Goal: Information Seeking & Learning: Learn about a topic

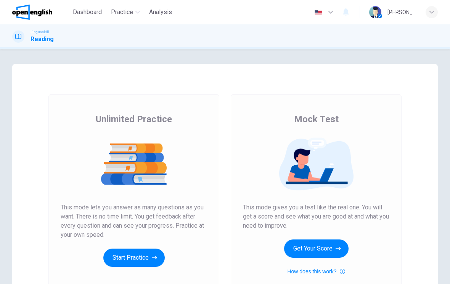
click at [313, 252] on button "Get Your Score" at bounding box center [316, 249] width 64 height 18
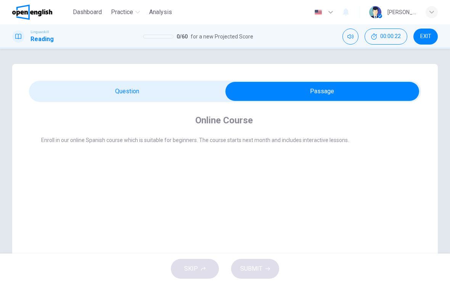
click at [101, 80] on div "Online Course Enroll in our online Spanish course which is suitable for beginne…" at bounding box center [224, 217] width 425 height 306
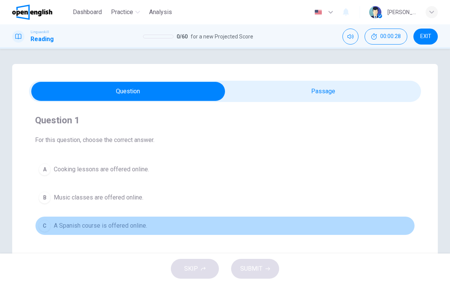
click at [80, 222] on span "A Spanish course is offered online." at bounding box center [100, 225] width 93 height 9
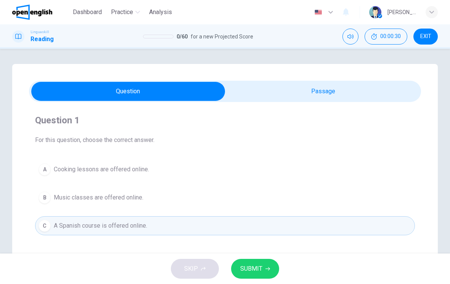
click at [254, 266] on span "SUBMIT" at bounding box center [251, 269] width 22 height 11
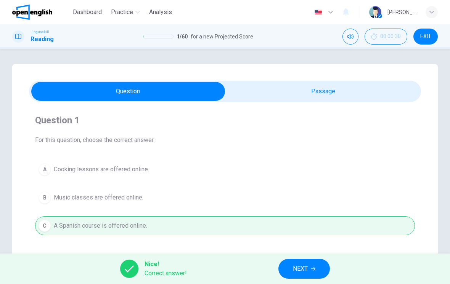
click at [306, 264] on span "NEXT" at bounding box center [300, 269] width 15 height 11
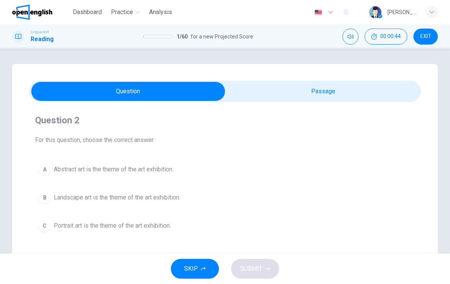
click at [69, 198] on span "Landscape art is the theme of the art exhibition." at bounding box center [117, 197] width 126 height 9
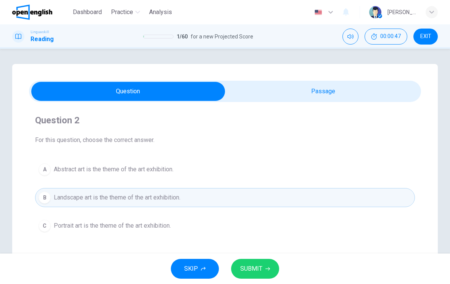
click at [258, 269] on span "SUBMIT" at bounding box center [251, 269] width 22 height 11
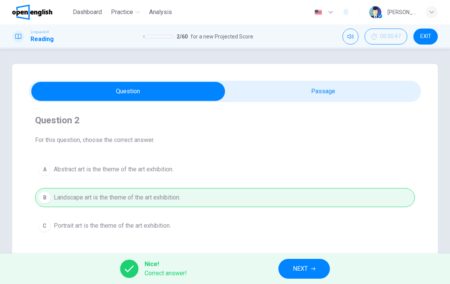
click at [316, 267] on button "NEXT" at bounding box center [303, 269] width 51 height 20
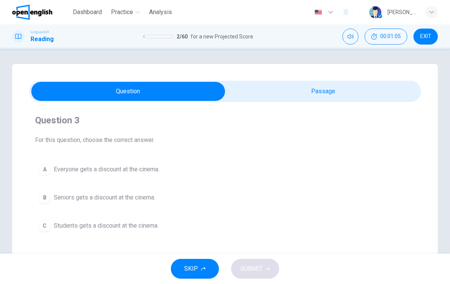
click at [181, 229] on button "C Students gets a discount at the cinema." at bounding box center [224, 225] width 379 height 19
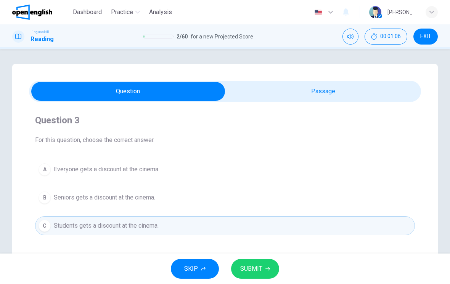
click at [257, 269] on span "SUBMIT" at bounding box center [251, 269] width 22 height 11
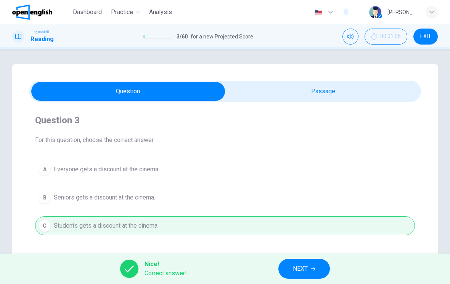
click at [306, 274] on span "NEXT" at bounding box center [300, 269] width 15 height 11
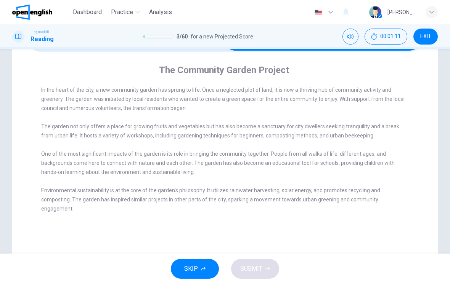
scroll to position [56, 0]
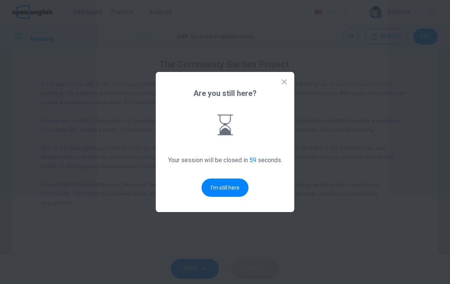
click at [235, 192] on button "I'm still here" at bounding box center [225, 188] width 47 height 18
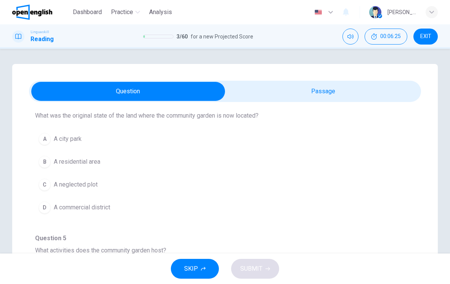
scroll to position [61, 0]
click at [185, 132] on button "A A city park" at bounding box center [224, 139] width 379 height 19
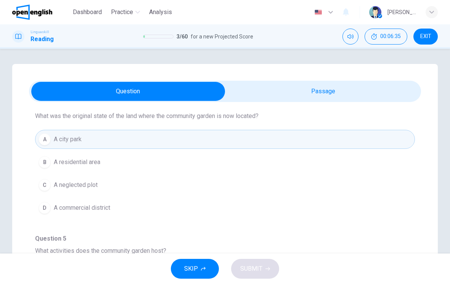
click at [172, 188] on button "C A neglected plot" at bounding box center [224, 185] width 379 height 19
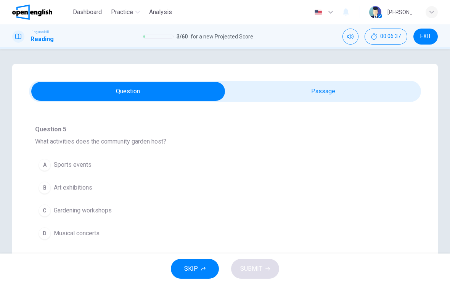
scroll to position [173, 0]
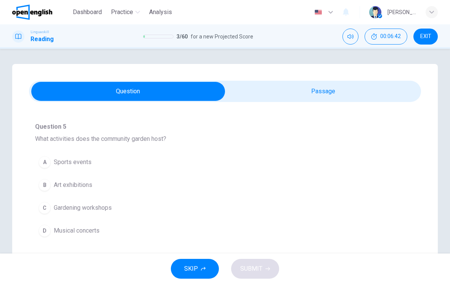
click at [165, 211] on button "C Gardening workshops" at bounding box center [224, 207] width 379 height 19
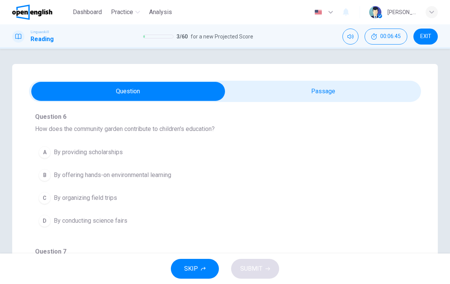
scroll to position [317, 0]
click at [188, 182] on button "B By offering hands-on environmental learning" at bounding box center [224, 175] width 379 height 19
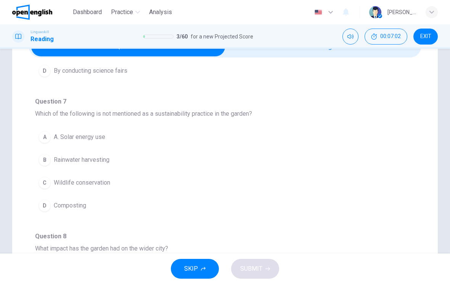
scroll to position [46, 0]
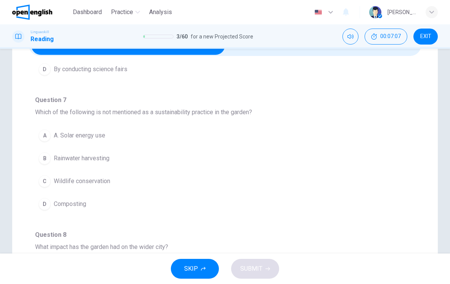
click at [182, 187] on button "C Wildlife conservation" at bounding box center [224, 181] width 379 height 19
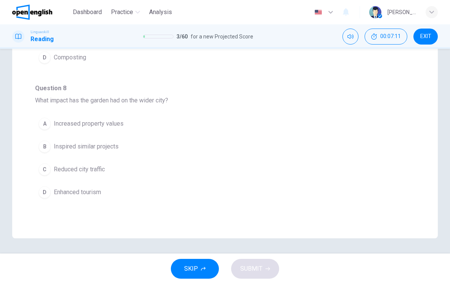
scroll to position [193, 0]
click at [223, 128] on button "A Increased property values" at bounding box center [224, 123] width 379 height 19
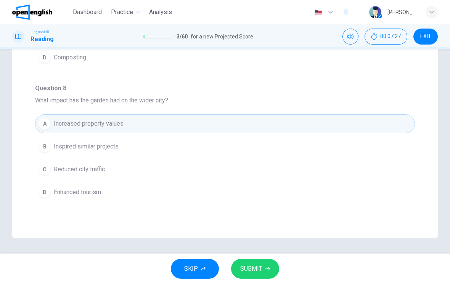
click at [254, 267] on span "SUBMIT" at bounding box center [251, 269] width 22 height 11
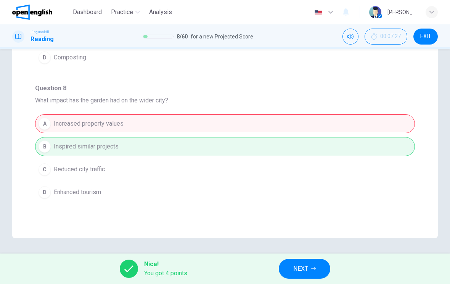
click at [303, 270] on span "NEXT" at bounding box center [300, 269] width 15 height 11
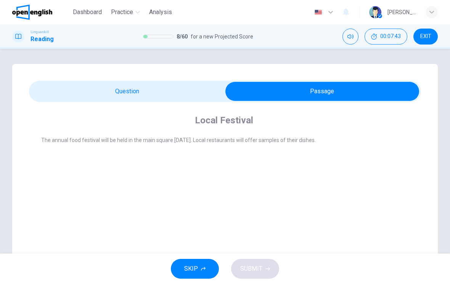
click at [177, 80] on div "Local Festival The annual food festival will be held in the main square [DATE].…" at bounding box center [224, 217] width 425 height 306
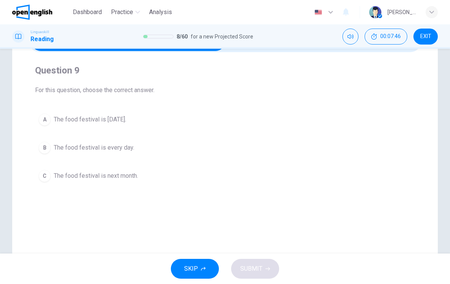
scroll to position [50, 0]
click at [235, 118] on button "A The food festival is [DATE]." at bounding box center [224, 119] width 379 height 19
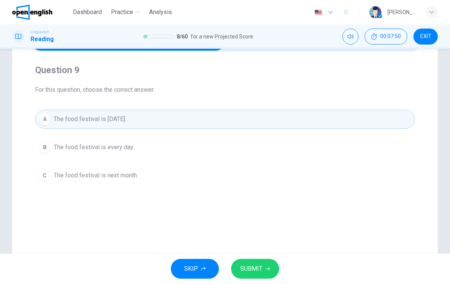
click at [268, 269] on icon "button" at bounding box center [267, 269] width 5 height 5
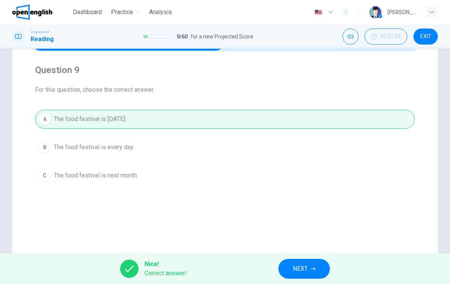
click at [307, 265] on span "NEXT" at bounding box center [300, 269] width 15 height 11
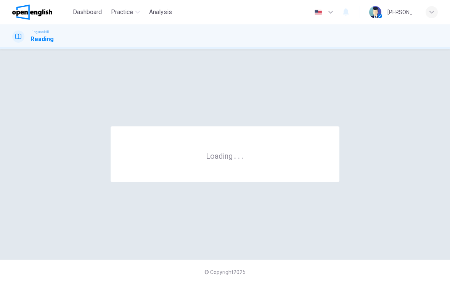
scroll to position [0, 0]
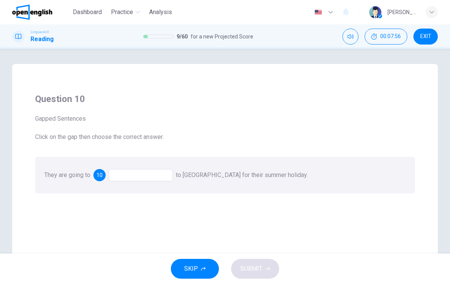
click at [126, 173] on div at bounding box center [141, 175] width 64 height 12
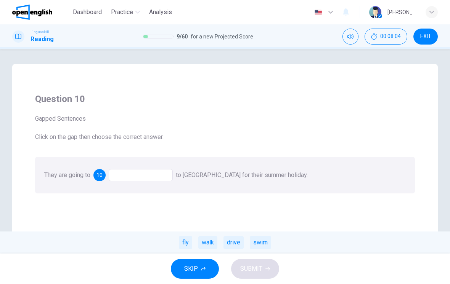
click at [186, 240] on div "fly" at bounding box center [185, 242] width 13 height 13
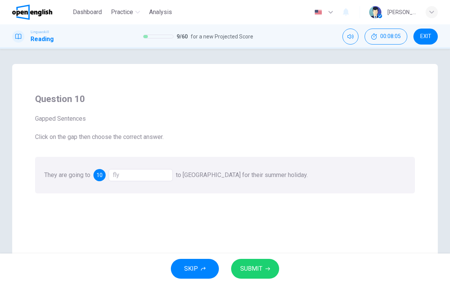
click at [251, 269] on span "SUBMIT" at bounding box center [251, 269] width 22 height 11
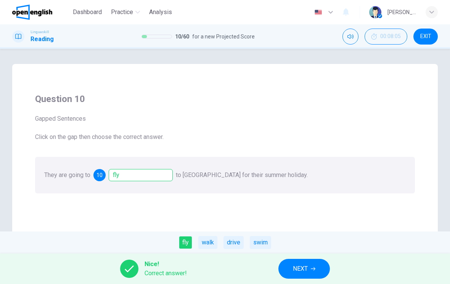
click at [298, 268] on span "NEXT" at bounding box center [300, 269] width 15 height 11
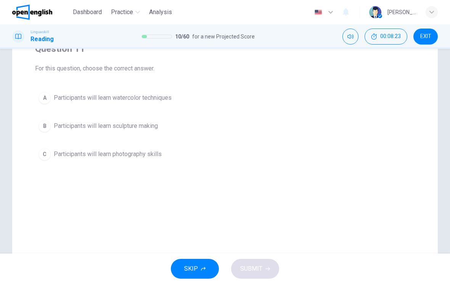
scroll to position [71, 0]
click at [229, 103] on button "A Participants will learn watercolor techniques" at bounding box center [224, 98] width 379 height 19
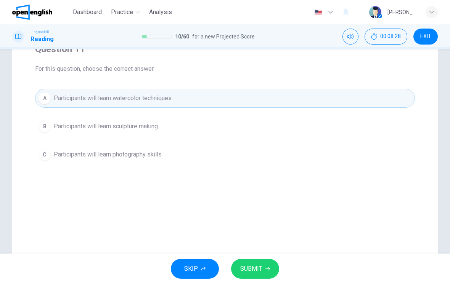
click at [258, 269] on span "SUBMIT" at bounding box center [251, 269] width 22 height 11
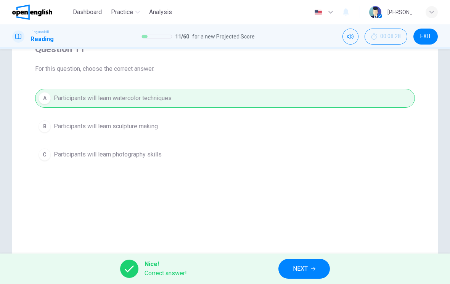
click at [301, 271] on span "NEXT" at bounding box center [300, 269] width 15 height 11
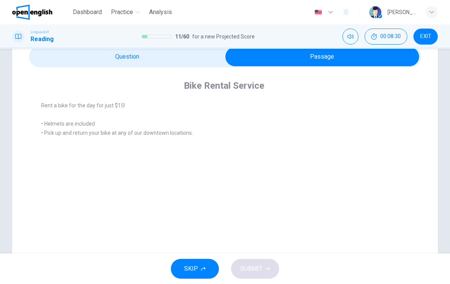
scroll to position [37, 0]
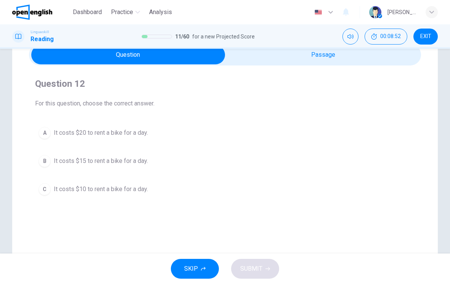
click at [157, 163] on button "B It costs $15 to rent a bike for a day." at bounding box center [224, 161] width 379 height 19
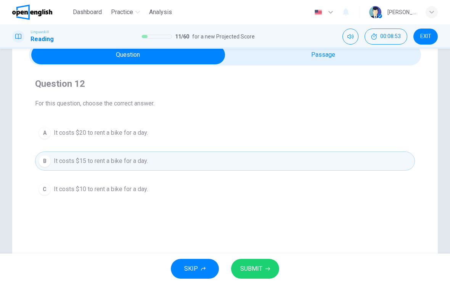
click at [262, 276] on button "SUBMIT" at bounding box center [255, 269] width 48 height 20
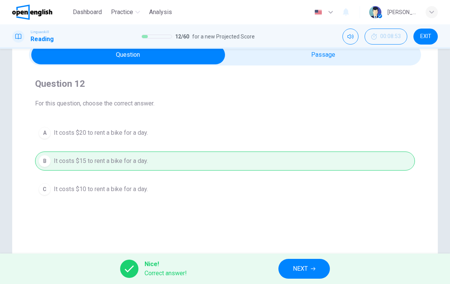
click at [300, 268] on span "NEXT" at bounding box center [300, 269] width 15 height 11
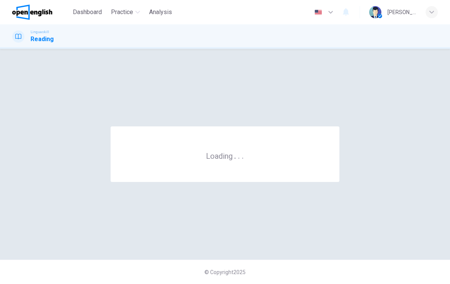
scroll to position [0, 0]
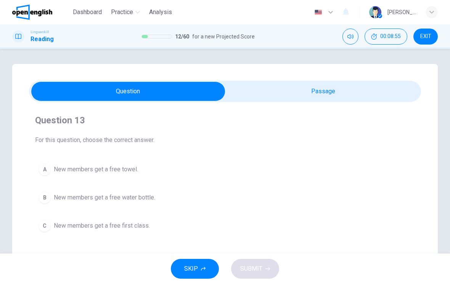
click at [302, 105] on div "Question 13 For this question, choose the correct answer. A New members get a f…" at bounding box center [225, 175] width 392 height 146
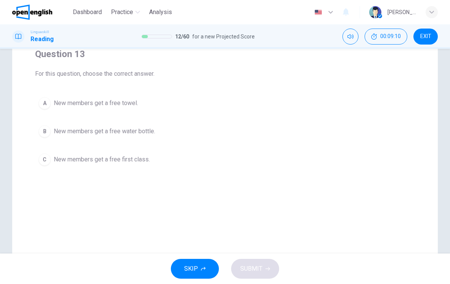
scroll to position [70, 0]
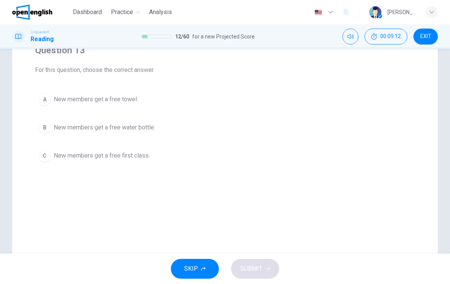
click at [171, 158] on button "C New members get a free first class." at bounding box center [224, 155] width 379 height 19
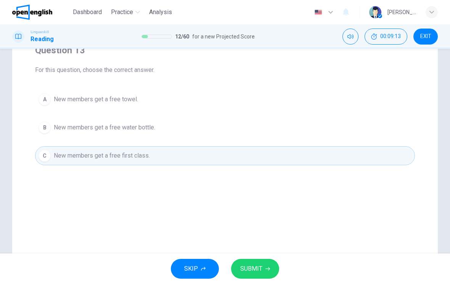
click at [250, 274] on span "SUBMIT" at bounding box center [251, 269] width 22 height 11
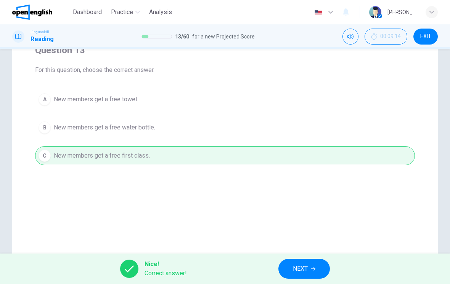
click at [305, 267] on span "NEXT" at bounding box center [300, 269] width 15 height 11
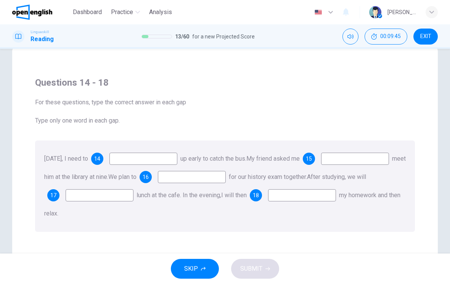
scroll to position [17, 0]
click at [11, 175] on div "Questions 14 - 18 For these questions, type the correct answer in each gap Type…" at bounding box center [225, 200] width 450 height 306
click at [135, 160] on input at bounding box center [143, 158] width 68 height 12
click at [100, 158] on span "14" at bounding box center [97, 157] width 6 height 5
click at [103, 157] on div "14" at bounding box center [97, 158] width 12 height 12
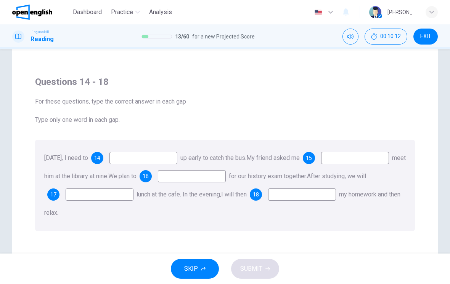
click at [103, 154] on div "14" at bounding box center [97, 158] width 12 height 12
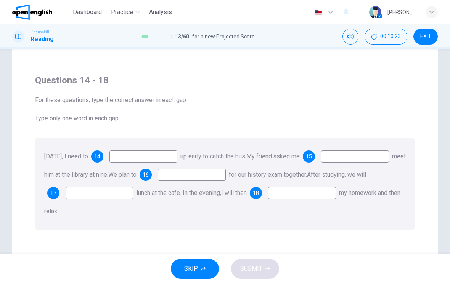
click at [166, 155] on input at bounding box center [143, 156] width 68 height 12
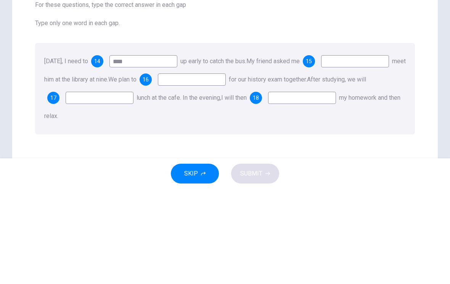
type input "****"
click at [321, 150] on input at bounding box center [355, 156] width 68 height 12
type input "**"
click at [226, 169] on input at bounding box center [192, 175] width 68 height 12
type input "*****"
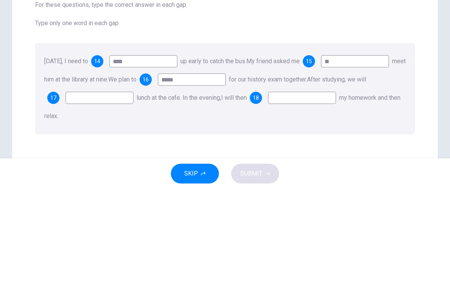
click at [133, 187] on input at bounding box center [100, 193] width 68 height 12
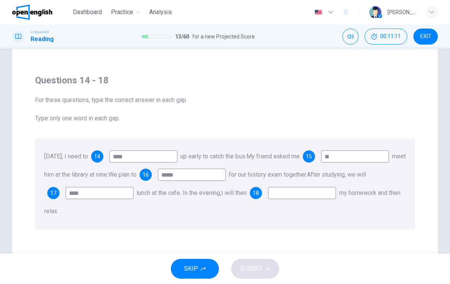
type input "****"
click at [268, 199] on input at bounding box center [302, 193] width 68 height 12
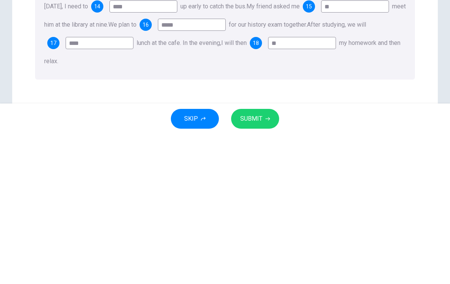
type input "**"
click at [261, 264] on span "SUBMIT" at bounding box center [251, 269] width 22 height 11
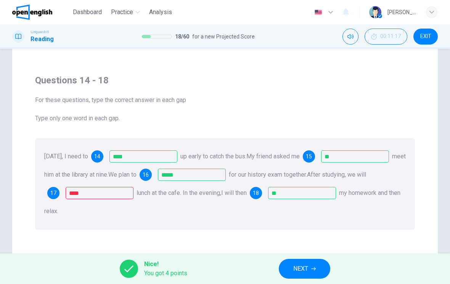
click at [299, 270] on span "NEXT" at bounding box center [300, 269] width 15 height 11
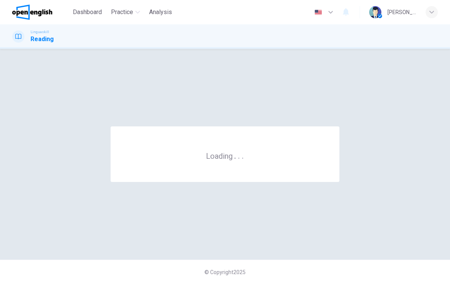
scroll to position [0, 0]
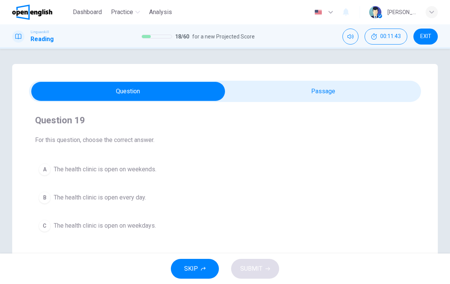
click at [145, 224] on span "The health clinic is open on weekdays." at bounding box center [105, 225] width 102 height 9
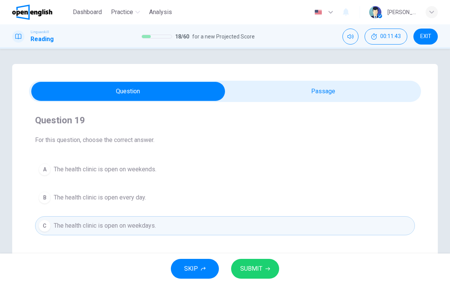
click at [253, 270] on span "SUBMIT" at bounding box center [251, 269] width 22 height 11
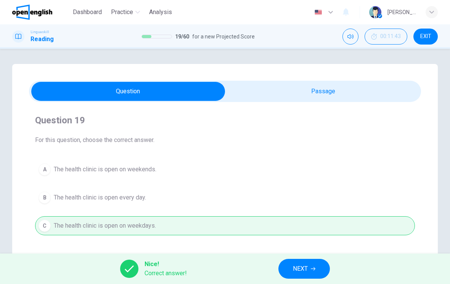
click at [298, 272] on span "NEXT" at bounding box center [300, 269] width 15 height 11
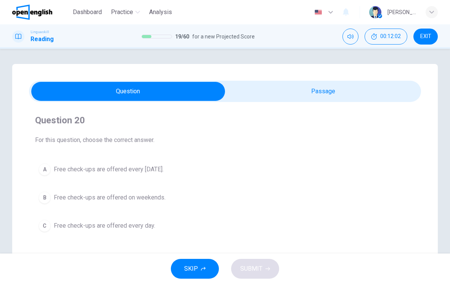
click at [84, 168] on span "Free check-ups are offered every [DATE]." at bounding box center [109, 169] width 110 height 9
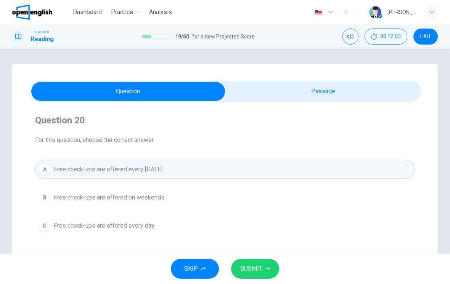
click at [247, 268] on span "SUBMIT" at bounding box center [251, 269] width 22 height 11
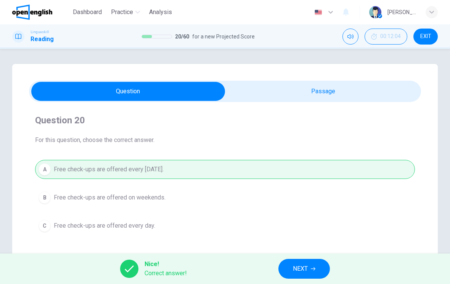
click at [304, 267] on span "NEXT" at bounding box center [300, 269] width 15 height 11
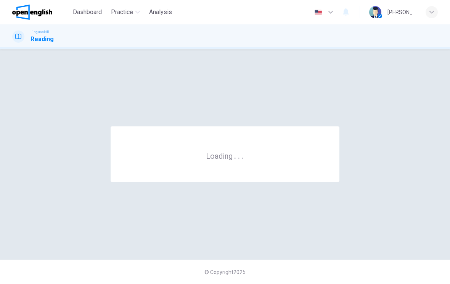
click at [304, 267] on div "© Copyright 2025" at bounding box center [225, 272] width 450 height 24
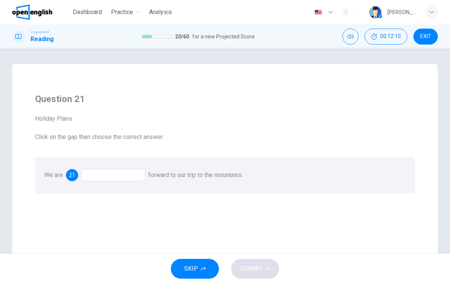
click at [103, 177] on div at bounding box center [113, 175] width 64 height 12
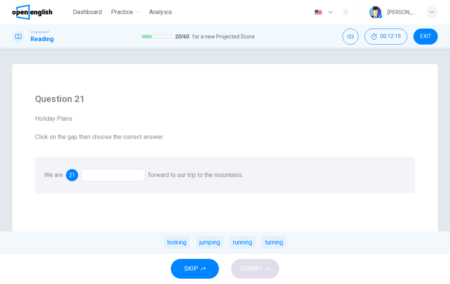
click at [243, 243] on div "running" at bounding box center [242, 242] width 26 height 13
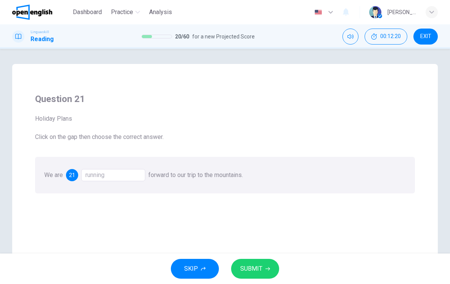
click at [251, 268] on span "SUBMIT" at bounding box center [251, 269] width 22 height 11
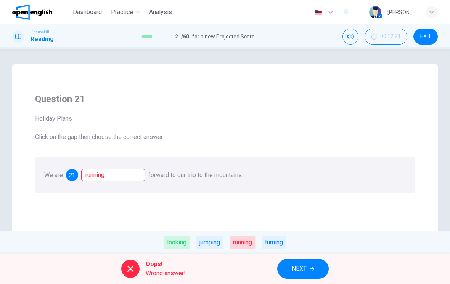
click at [304, 268] on span "NEXT" at bounding box center [298, 269] width 15 height 11
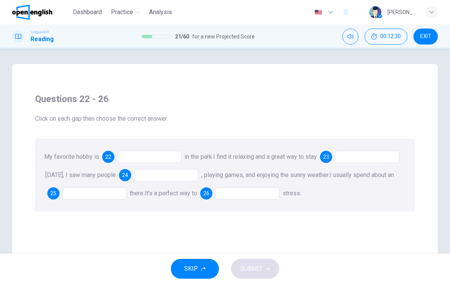
click at [154, 159] on div at bounding box center [149, 157] width 64 height 12
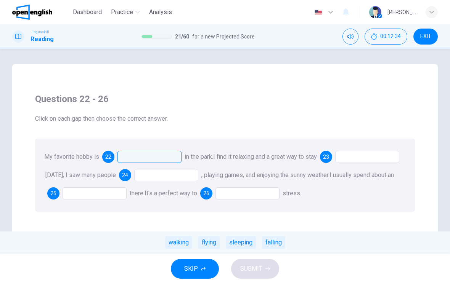
click at [182, 245] on div "walking" at bounding box center [178, 242] width 27 height 13
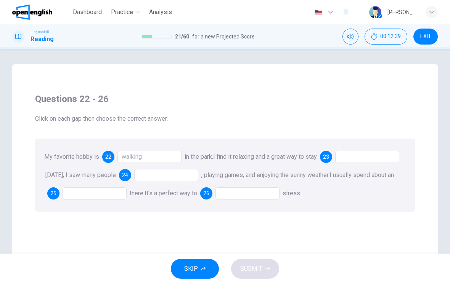
click at [335, 163] on div at bounding box center [367, 157] width 64 height 12
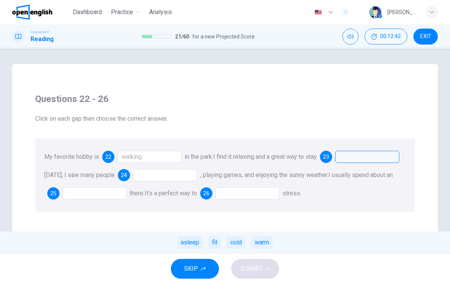
click at [212, 241] on div "fit" at bounding box center [214, 242] width 12 height 13
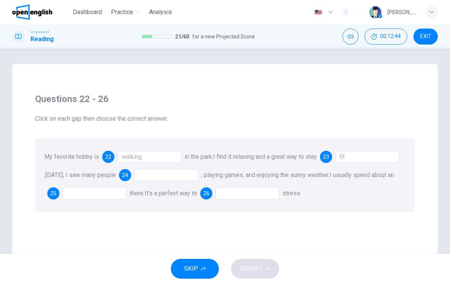
click at [198, 178] on div at bounding box center [166, 175] width 64 height 12
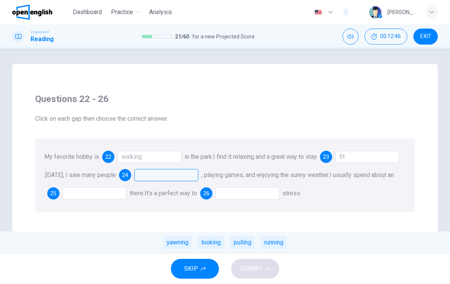
click at [198, 176] on div at bounding box center [166, 175] width 64 height 12
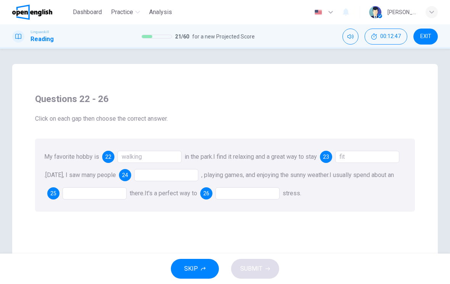
click at [198, 175] on div at bounding box center [166, 175] width 64 height 12
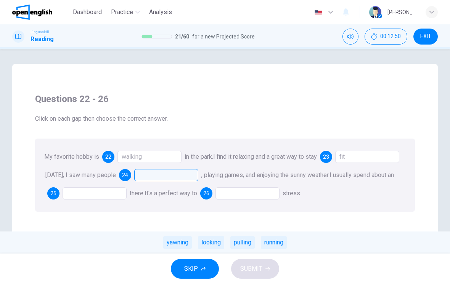
click at [275, 243] on div "running" at bounding box center [274, 242] width 26 height 13
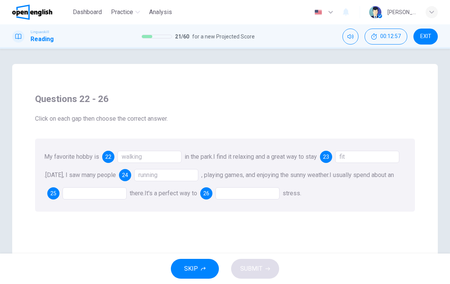
click at [126, 194] on div at bounding box center [94, 193] width 64 height 12
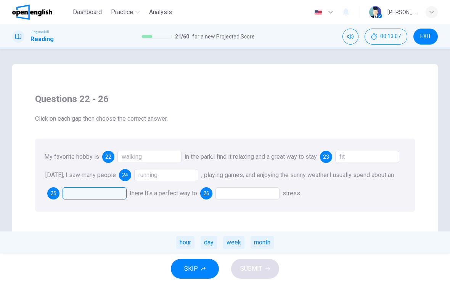
click at [188, 243] on div "hour" at bounding box center [185, 242] width 18 height 13
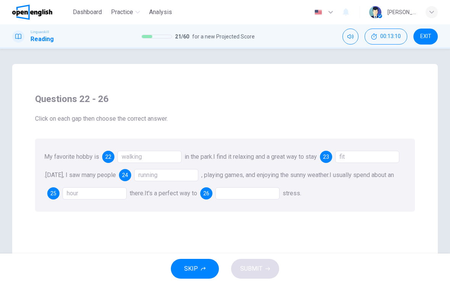
click at [279, 195] on div at bounding box center [247, 193] width 64 height 12
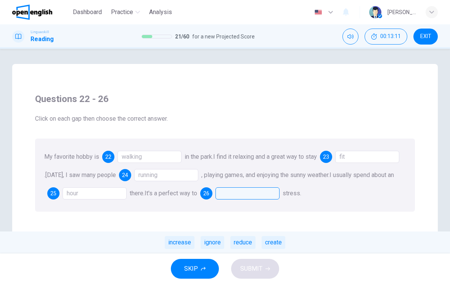
click at [242, 242] on div "reduce" at bounding box center [242, 242] width 25 height 13
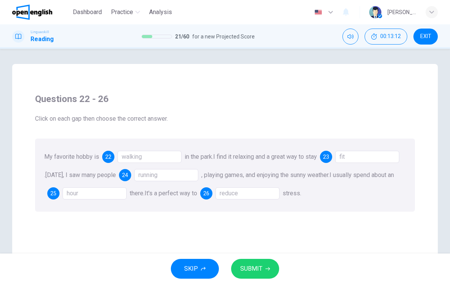
click at [257, 271] on span "SUBMIT" at bounding box center [251, 269] width 22 height 11
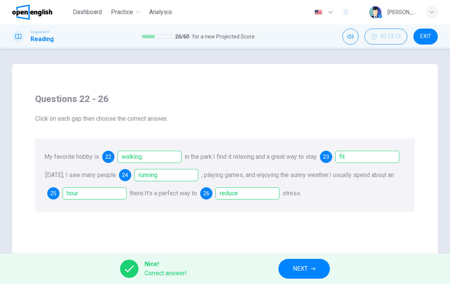
click at [304, 267] on span "NEXT" at bounding box center [300, 269] width 15 height 11
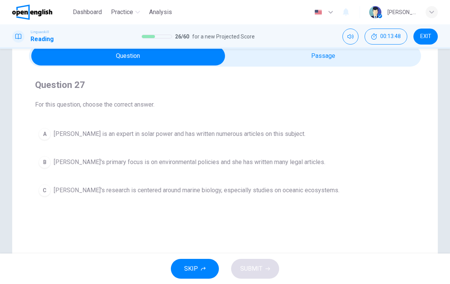
scroll to position [35, 0]
click at [277, 136] on button "A [PERSON_NAME] is an expert in solar power and has written numerous articles o…" at bounding box center [224, 134] width 379 height 19
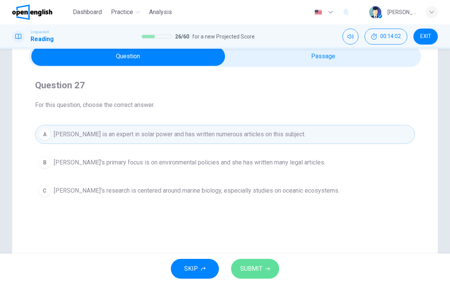
click at [262, 274] on button "SUBMIT" at bounding box center [255, 269] width 48 height 20
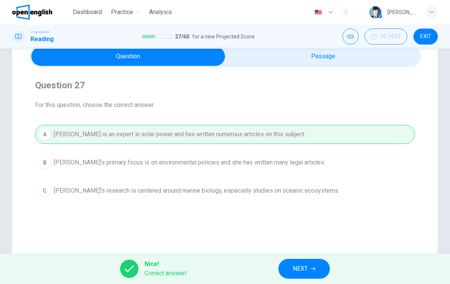
click at [300, 267] on span "NEXT" at bounding box center [300, 269] width 15 height 11
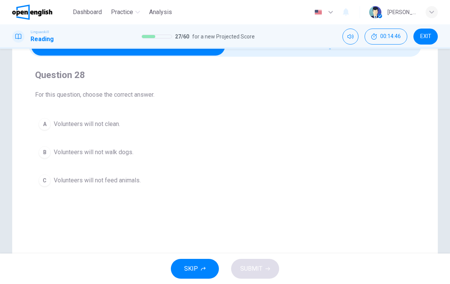
scroll to position [54, 0]
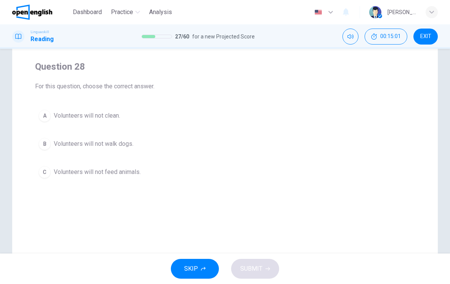
click at [139, 113] on button "A Volunteers will not clean." at bounding box center [224, 115] width 379 height 19
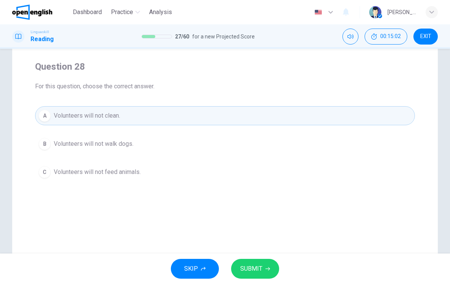
click at [264, 269] on button "SUBMIT" at bounding box center [255, 269] width 48 height 20
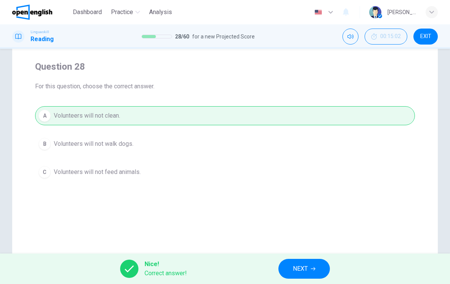
click at [304, 265] on span "NEXT" at bounding box center [300, 269] width 15 height 11
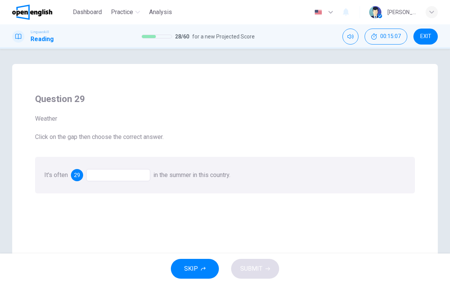
click at [110, 174] on div at bounding box center [118, 175] width 64 height 12
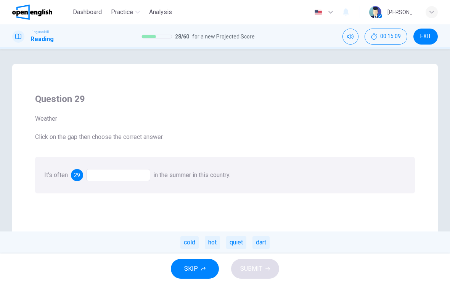
click at [216, 240] on div "hot" at bounding box center [212, 242] width 15 height 13
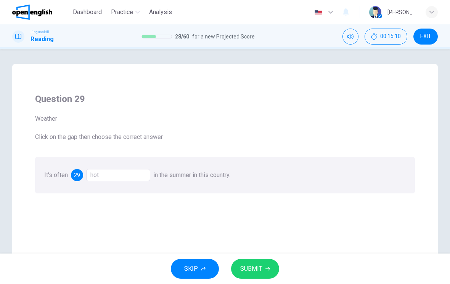
click at [250, 270] on span "SUBMIT" at bounding box center [251, 269] width 22 height 11
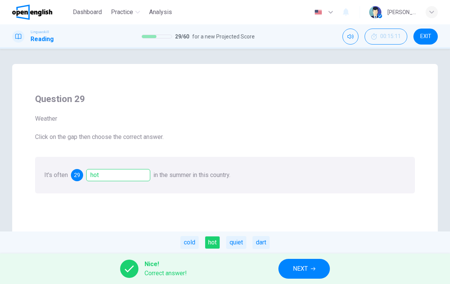
click at [302, 272] on span "NEXT" at bounding box center [300, 269] width 15 height 11
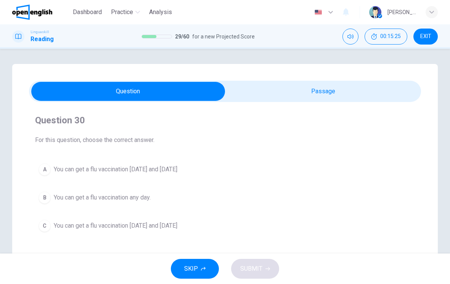
click at [65, 167] on span "You can get a flu vaccination [DATE] and [DATE]" at bounding box center [115, 169] width 123 height 9
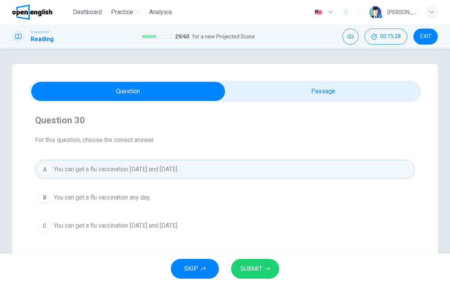
click at [266, 272] on button "SUBMIT" at bounding box center [255, 269] width 48 height 20
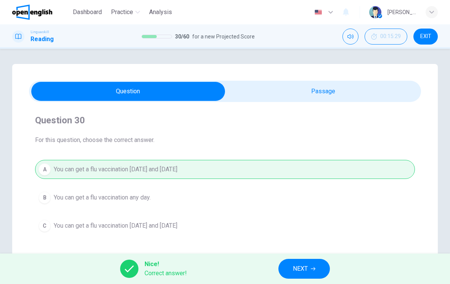
click at [306, 269] on span "NEXT" at bounding box center [300, 269] width 15 height 11
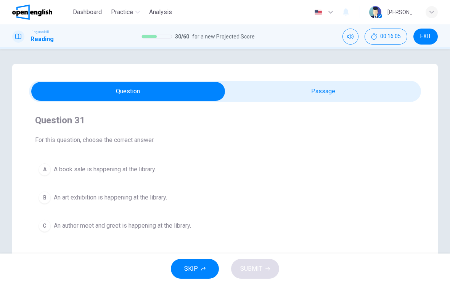
click at [243, 229] on button "C An author meet and greet is happening at the library." at bounding box center [224, 225] width 379 height 19
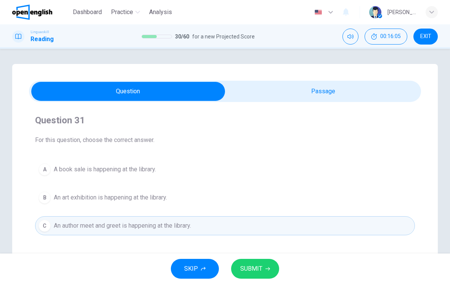
click at [256, 270] on span "SUBMIT" at bounding box center [251, 269] width 22 height 11
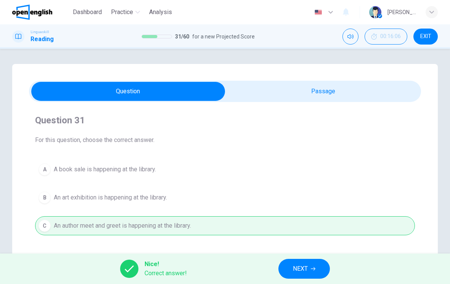
click at [303, 269] on span "NEXT" at bounding box center [300, 269] width 15 height 11
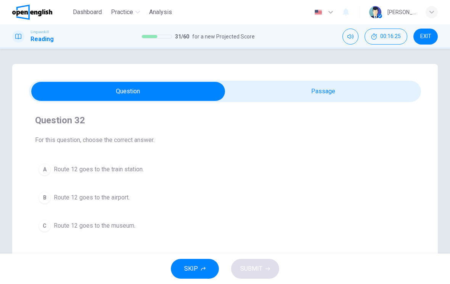
click at [82, 198] on span "Route 12 goes to the airport." at bounding box center [92, 197] width 76 height 9
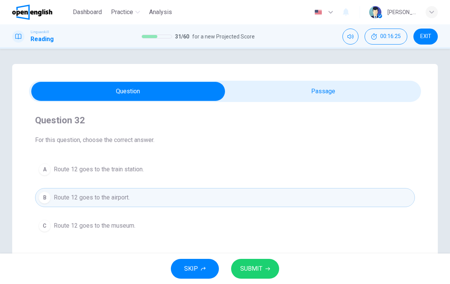
click at [256, 260] on button "SUBMIT" at bounding box center [255, 269] width 48 height 20
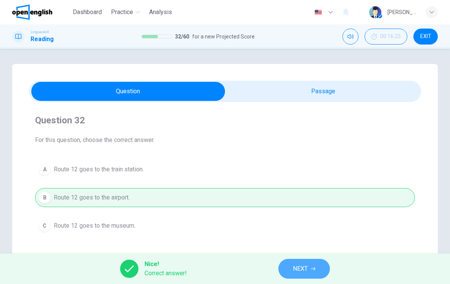
click at [302, 270] on span "NEXT" at bounding box center [300, 269] width 15 height 11
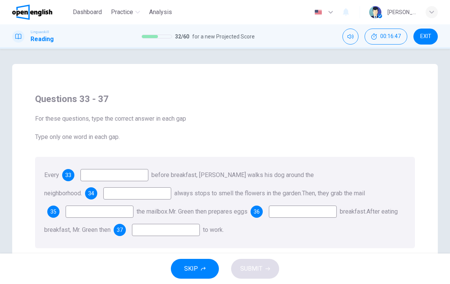
click at [115, 176] on input at bounding box center [114, 175] width 68 height 12
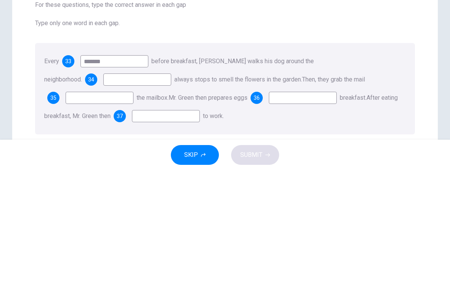
type input "*******"
click at [103, 187] on input at bounding box center [137, 193] width 68 height 12
type input "**"
click at [79, 206] on input at bounding box center [100, 212] width 68 height 12
type input "**"
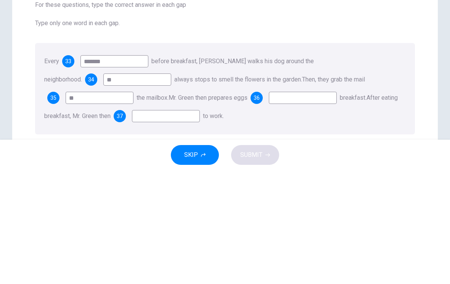
click at [317, 206] on input at bounding box center [303, 212] width 68 height 12
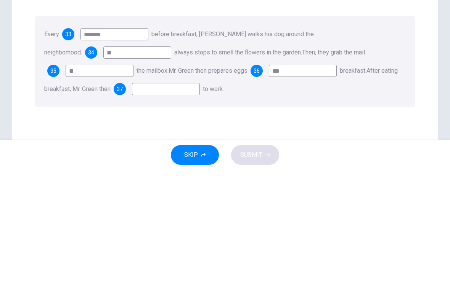
scroll to position [29, 0]
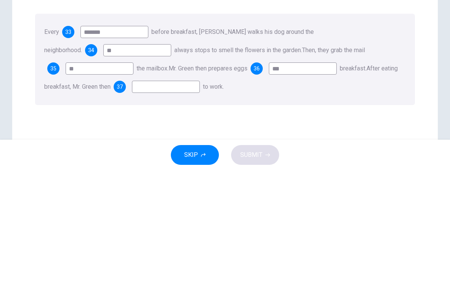
type input "***"
click at [188, 195] on input at bounding box center [166, 201] width 68 height 12
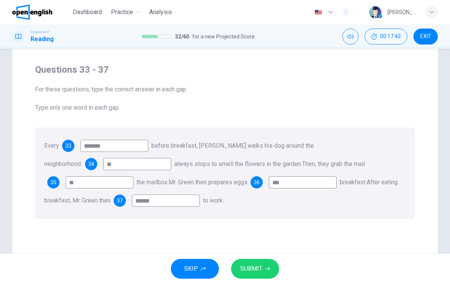
click at [170, 199] on input "******" at bounding box center [166, 201] width 68 height 12
type input "******"
click at [253, 263] on button "SUBMIT" at bounding box center [255, 269] width 48 height 20
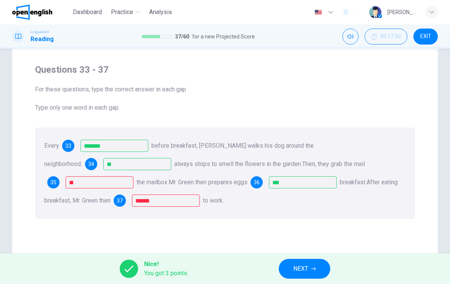
click at [163, 215] on div "Every 33 ******* before breakfast, [PERSON_NAME] walks his dog around the neigh…" at bounding box center [224, 173] width 379 height 91
click at [123, 201] on span "37" at bounding box center [120, 200] width 6 height 5
click at [53, 182] on span "35" at bounding box center [53, 182] width 6 height 5
click at [300, 268] on span "NEXT" at bounding box center [300, 269] width 15 height 11
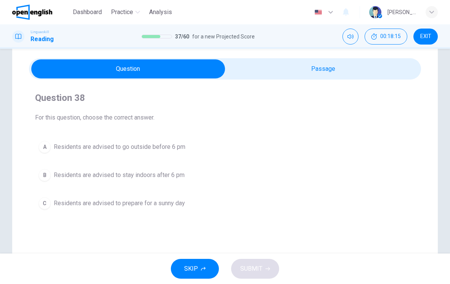
scroll to position [24, 0]
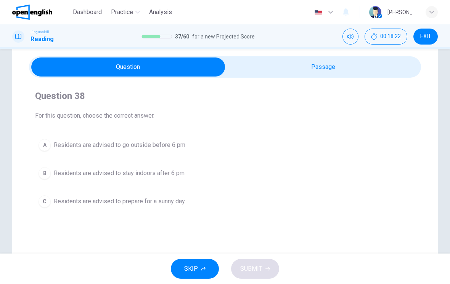
click at [201, 173] on button "B Residents are advised to stay indoors after 6 pm" at bounding box center [224, 173] width 379 height 19
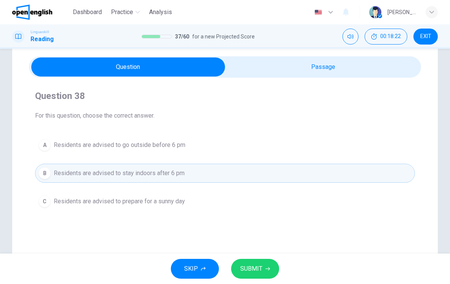
click at [257, 268] on span "SUBMIT" at bounding box center [251, 269] width 22 height 11
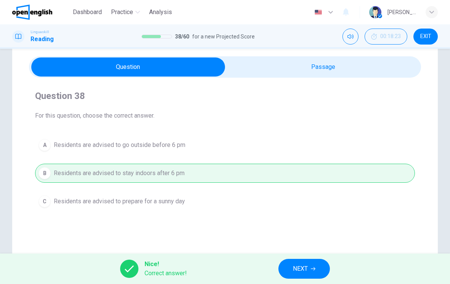
click at [301, 269] on span "NEXT" at bounding box center [300, 269] width 15 height 11
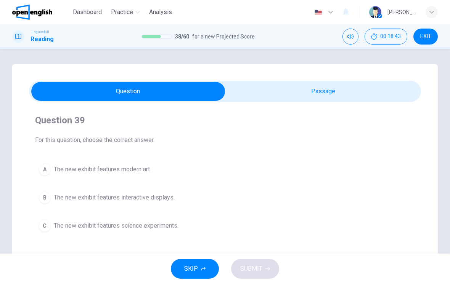
click at [72, 196] on span "The new exhibit features interactive displays." at bounding box center [114, 197] width 121 height 9
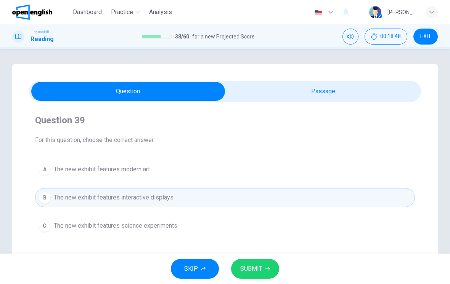
click at [255, 267] on span "SUBMIT" at bounding box center [251, 269] width 22 height 11
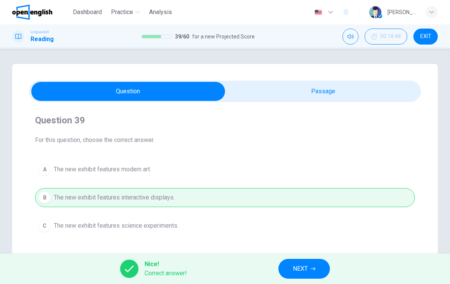
click at [290, 270] on button "NEXT" at bounding box center [303, 269] width 51 height 20
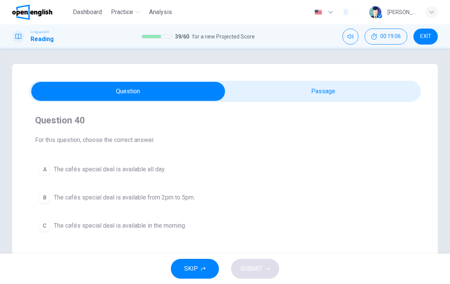
click at [197, 197] on button "B The cafés special deal is available from 2pm to 5pm." at bounding box center [224, 197] width 379 height 19
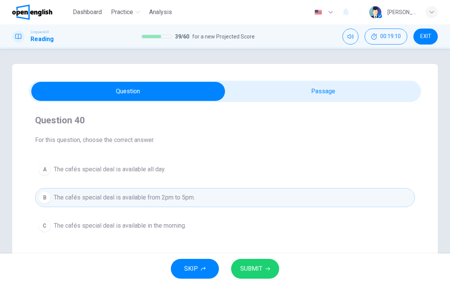
click at [252, 271] on span "SUBMIT" at bounding box center [251, 269] width 22 height 11
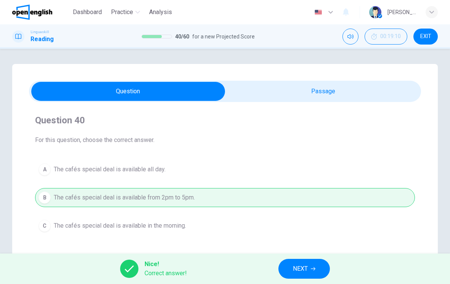
click at [305, 271] on span "NEXT" at bounding box center [300, 269] width 15 height 11
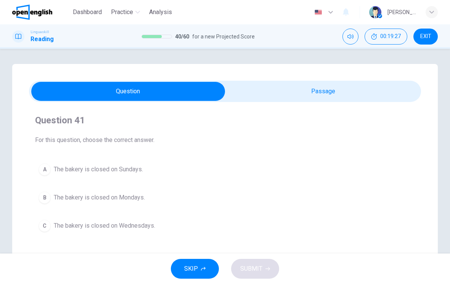
click at [174, 171] on button "A The bakery is closed on Sundays." at bounding box center [224, 169] width 379 height 19
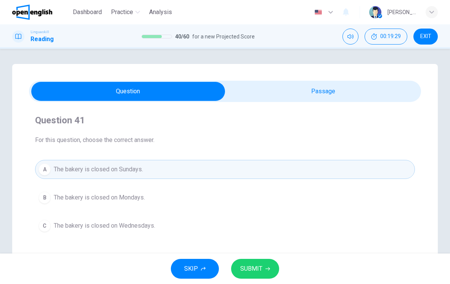
click at [253, 271] on span "SUBMIT" at bounding box center [251, 269] width 22 height 11
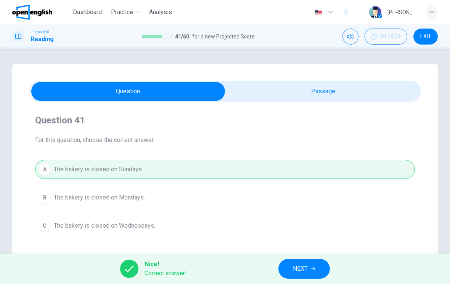
click at [299, 269] on span "NEXT" at bounding box center [300, 269] width 15 height 11
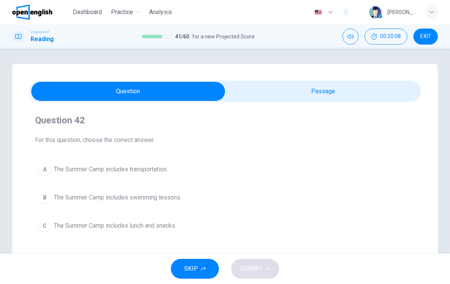
click at [235, 225] on button "C The Summer Camp includes lunch and snacks." at bounding box center [224, 225] width 379 height 19
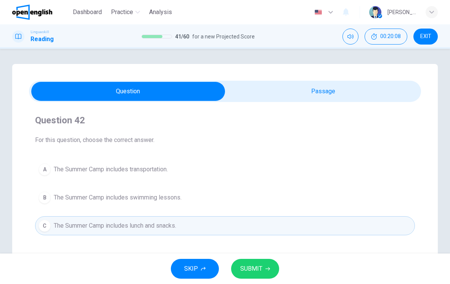
click at [235, 225] on button "C The Summer Camp includes lunch and snacks." at bounding box center [224, 225] width 379 height 19
click at [259, 269] on span "SUBMIT" at bounding box center [251, 269] width 22 height 11
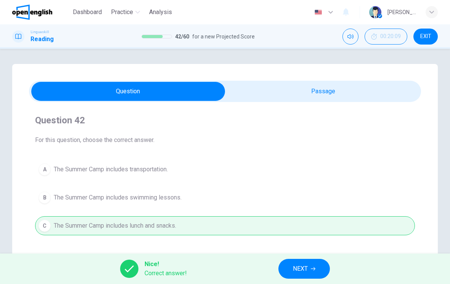
click at [302, 265] on span "NEXT" at bounding box center [300, 269] width 15 height 11
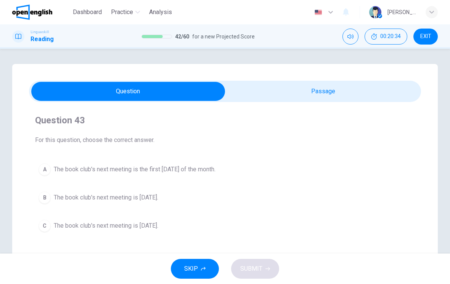
click at [229, 175] on button "A The book club's next meeting is the first [DATE] of the month." at bounding box center [224, 169] width 379 height 19
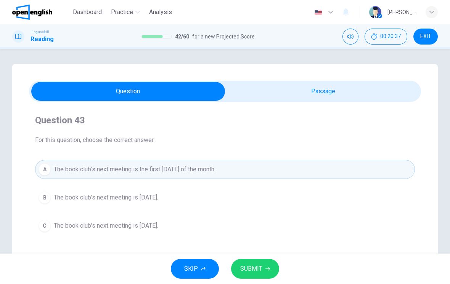
click at [254, 270] on span "SUBMIT" at bounding box center [251, 269] width 22 height 11
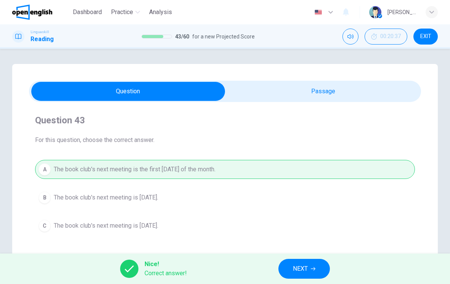
click at [299, 270] on span "NEXT" at bounding box center [300, 269] width 15 height 11
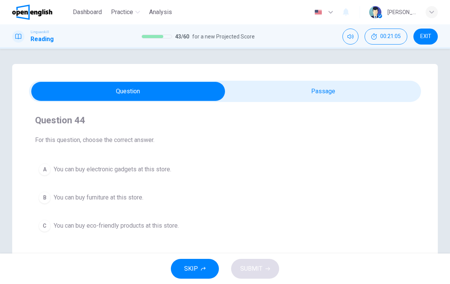
click at [227, 234] on button "C You can buy eco-friendly products at this store." at bounding box center [224, 225] width 379 height 19
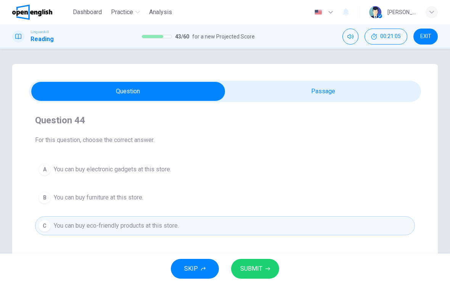
click at [260, 267] on span "SUBMIT" at bounding box center [251, 269] width 22 height 11
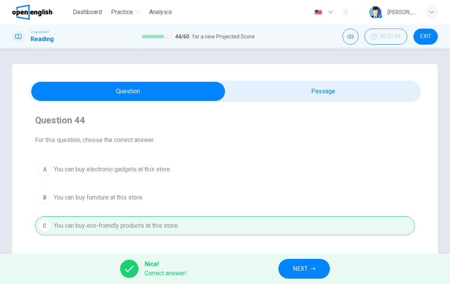
click at [304, 269] on span "NEXT" at bounding box center [300, 269] width 15 height 11
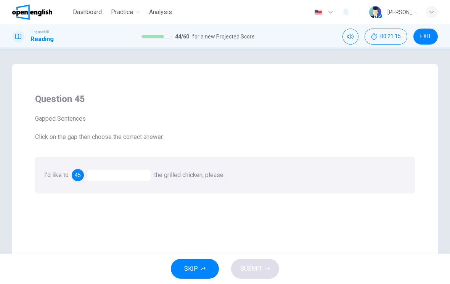
click at [100, 177] on div at bounding box center [119, 175] width 64 height 12
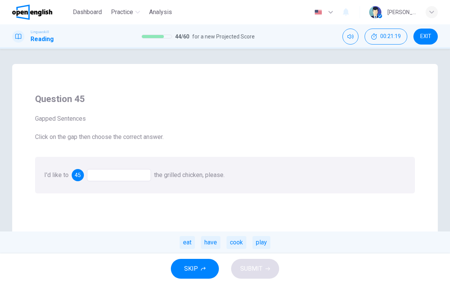
click at [187, 245] on div "eat" at bounding box center [186, 242] width 15 height 13
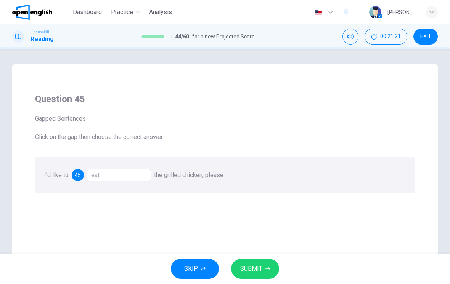
click at [259, 268] on span "SUBMIT" at bounding box center [251, 269] width 22 height 11
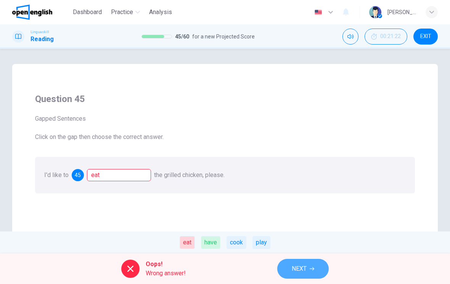
click at [306, 262] on button "NEXT" at bounding box center [302, 269] width 51 height 20
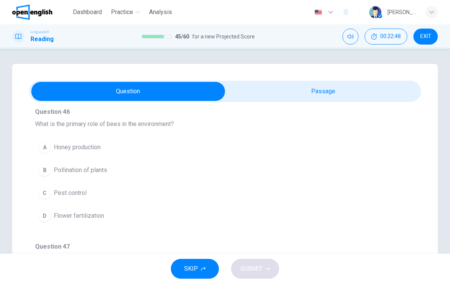
scroll to position [52, 0]
click at [173, 174] on button "B Pollination of plants" at bounding box center [224, 170] width 379 height 19
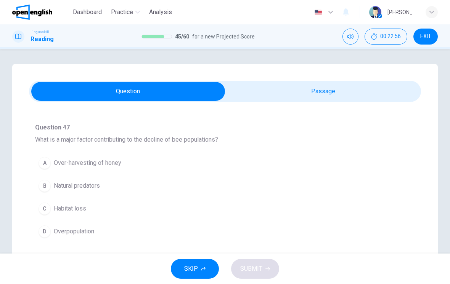
scroll to position [175, 0]
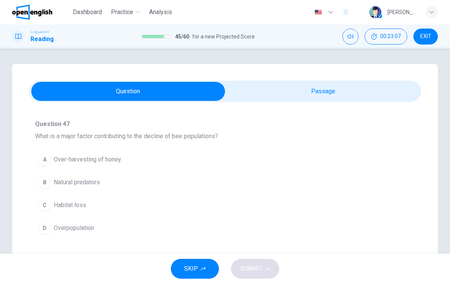
click at [168, 206] on button "C Habitat loss" at bounding box center [224, 205] width 379 height 19
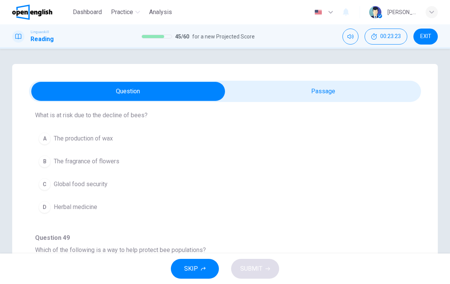
scroll to position [331, 0]
click at [198, 189] on button "C Global food security" at bounding box center [224, 184] width 379 height 19
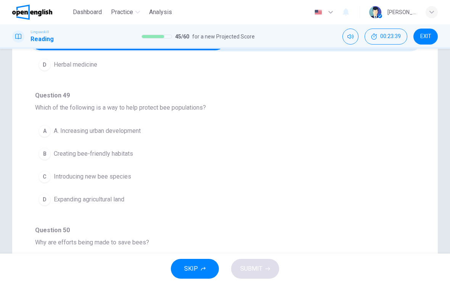
scroll to position [50, 0]
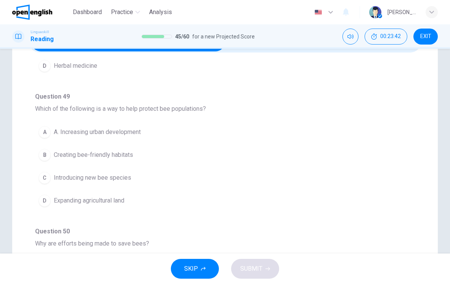
click at [224, 155] on button "B Creating bee-friendly habitats" at bounding box center [224, 155] width 379 height 19
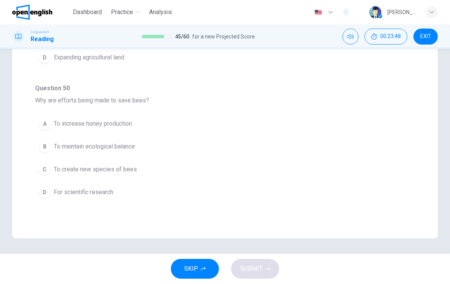
scroll to position [193, 0]
click at [202, 152] on button "B To maintain ecological balance" at bounding box center [224, 146] width 379 height 19
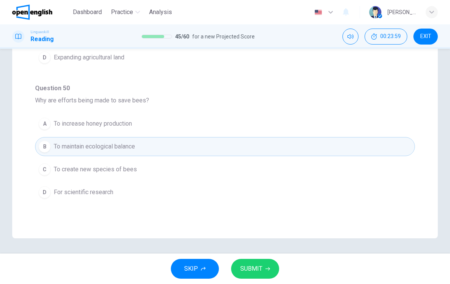
click at [254, 266] on span "SUBMIT" at bounding box center [251, 269] width 22 height 11
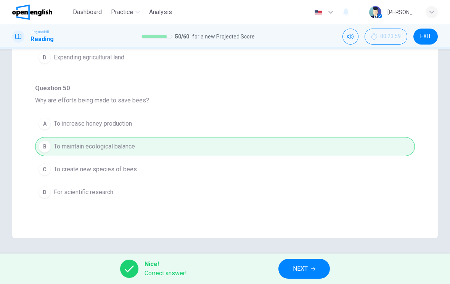
click at [298, 271] on span "NEXT" at bounding box center [300, 269] width 15 height 11
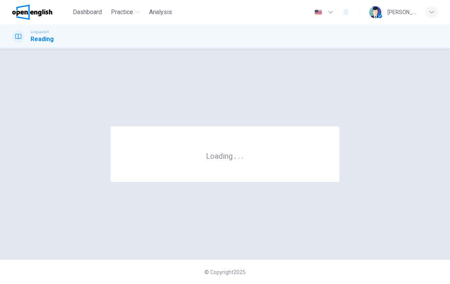
scroll to position [0, 0]
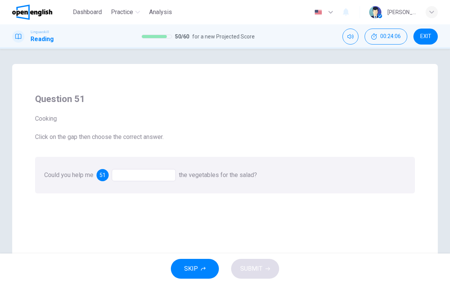
click at [140, 176] on div at bounding box center [144, 175] width 64 height 12
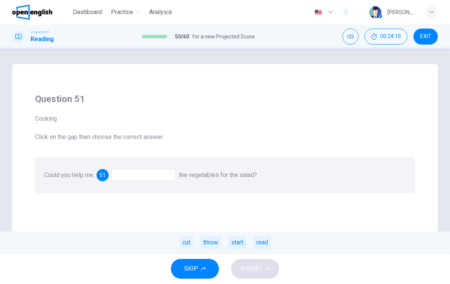
click at [188, 241] on div "cut" at bounding box center [186, 242] width 15 height 13
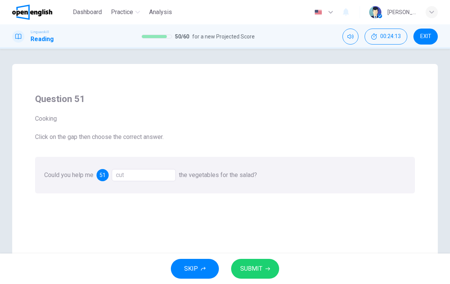
click at [260, 266] on span "SUBMIT" at bounding box center [251, 269] width 22 height 11
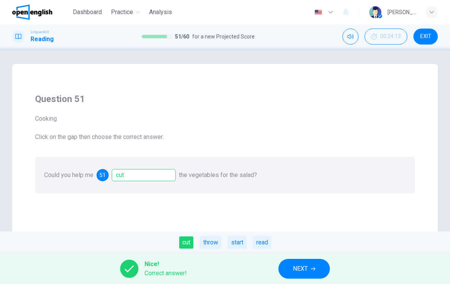
click at [305, 270] on span "NEXT" at bounding box center [300, 269] width 15 height 11
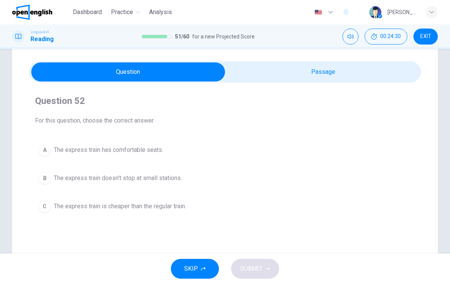
scroll to position [30, 0]
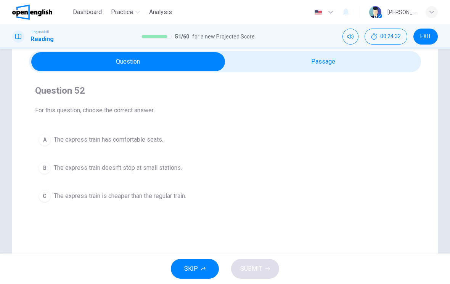
click at [200, 173] on button "B The express train doesn't stop at small stations." at bounding box center [224, 167] width 379 height 19
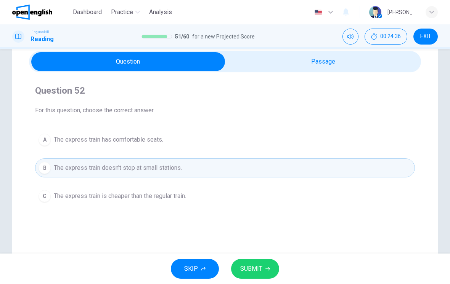
click at [254, 269] on span "SUBMIT" at bounding box center [251, 269] width 22 height 11
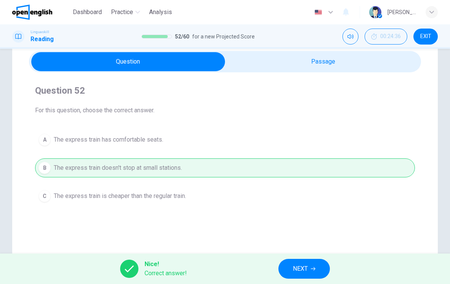
click at [301, 270] on span "NEXT" at bounding box center [300, 269] width 15 height 11
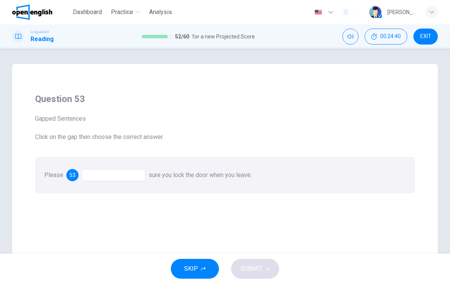
click at [103, 174] on div at bounding box center [114, 175] width 64 height 12
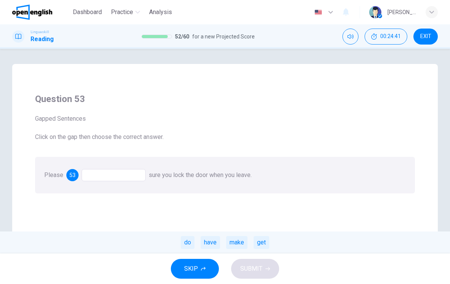
click at [237, 242] on div "make" at bounding box center [236, 242] width 21 height 13
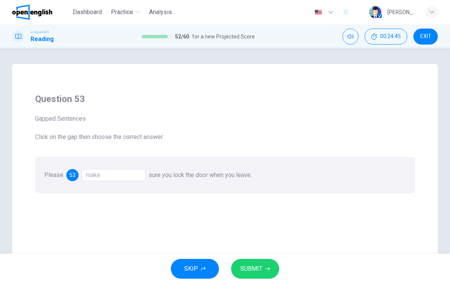
click at [256, 270] on span "SUBMIT" at bounding box center [251, 269] width 22 height 11
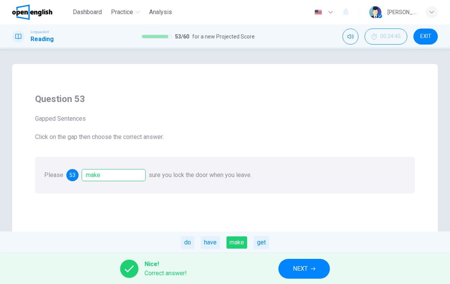
click at [296, 267] on span "NEXT" at bounding box center [300, 269] width 15 height 11
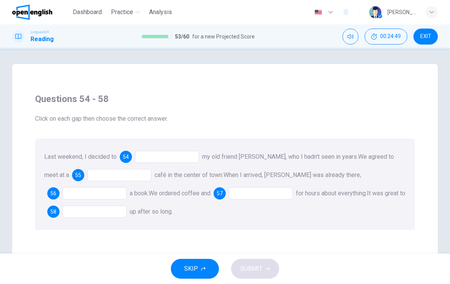
click at [164, 158] on div at bounding box center [167, 157] width 64 height 12
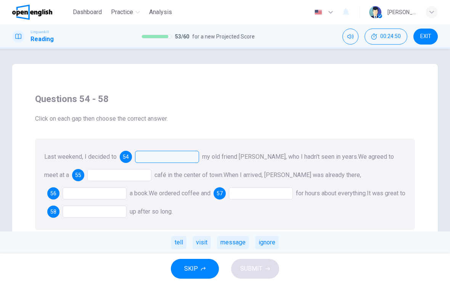
click at [200, 248] on div "visit" at bounding box center [201, 242] width 18 height 13
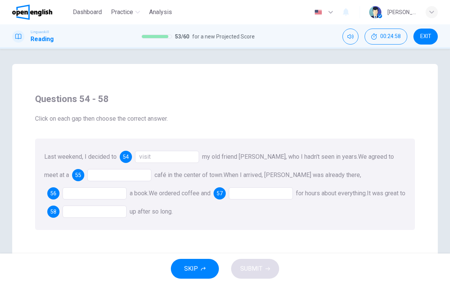
click at [98, 180] on div at bounding box center [119, 175] width 64 height 12
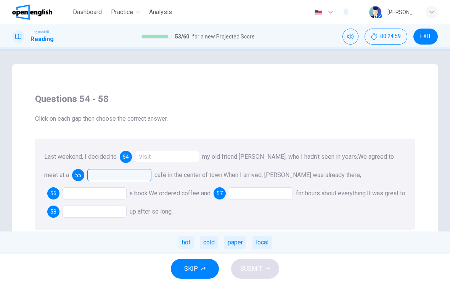
click at [260, 246] on div "local" at bounding box center [261, 242] width 19 height 13
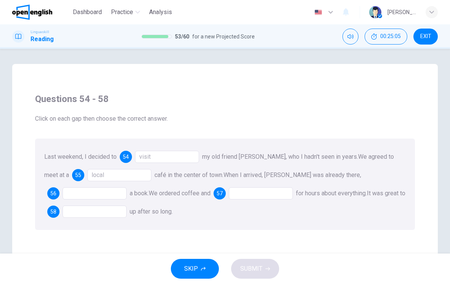
click at [126, 187] on div at bounding box center [94, 193] width 64 height 12
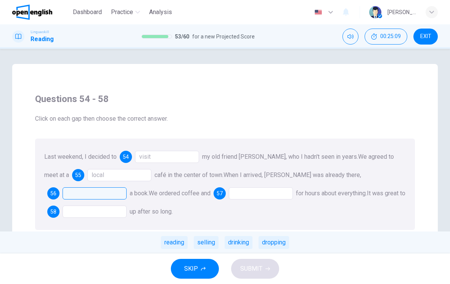
click at [178, 243] on div "reading" at bounding box center [174, 242] width 27 height 13
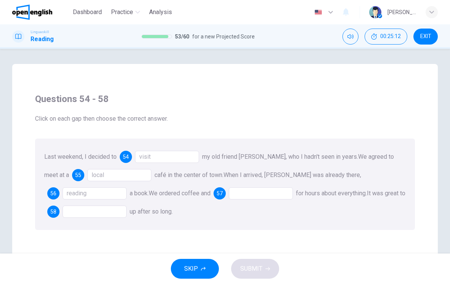
click at [229, 197] on div at bounding box center [261, 193] width 64 height 12
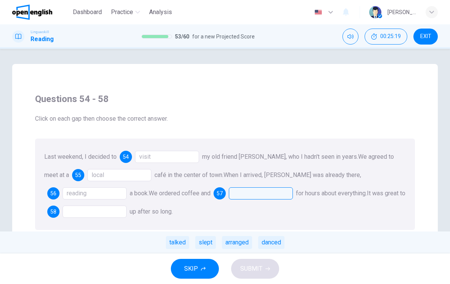
click at [181, 241] on div "talked" at bounding box center [177, 242] width 23 height 13
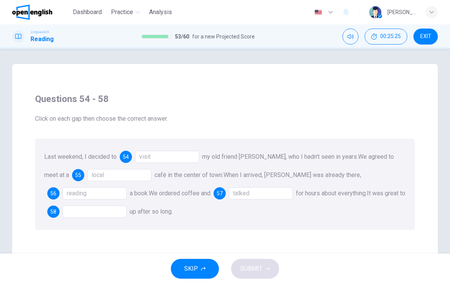
click at [104, 214] on div at bounding box center [94, 212] width 64 height 12
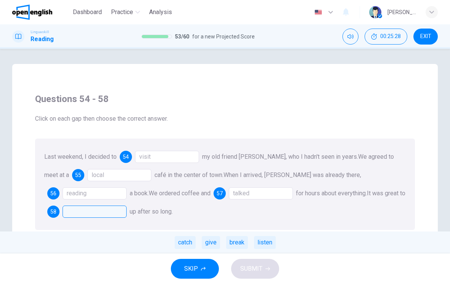
click at [265, 241] on div "listen" at bounding box center [265, 242] width 22 height 13
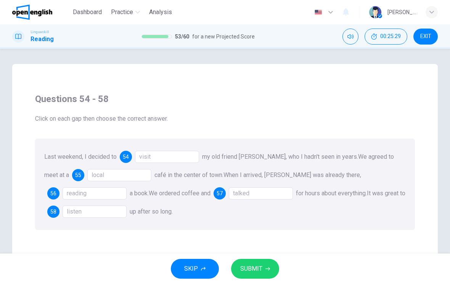
click at [86, 218] on div "listen" at bounding box center [94, 212] width 64 height 12
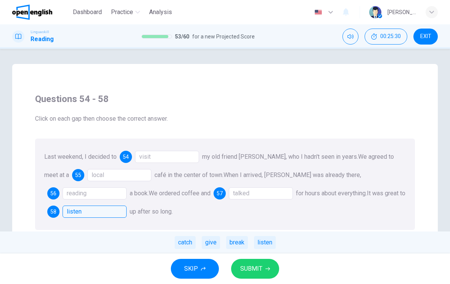
click at [187, 245] on div "catch" at bounding box center [184, 242] width 21 height 13
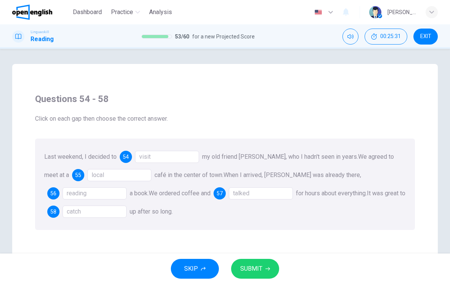
click at [258, 268] on span "SUBMIT" at bounding box center [251, 269] width 22 height 11
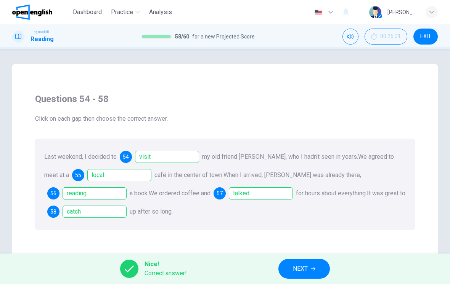
click at [301, 268] on span "NEXT" at bounding box center [300, 269] width 15 height 11
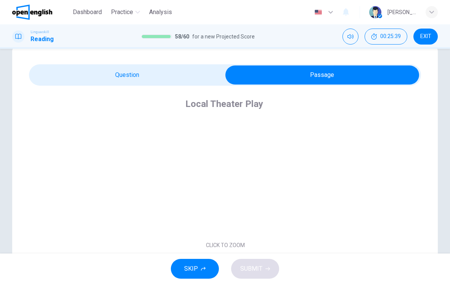
scroll to position [18, 0]
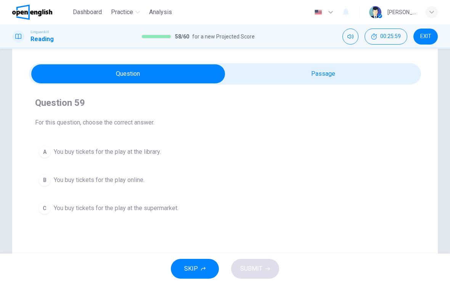
click at [230, 184] on button "B You buy tickets for the play online." at bounding box center [224, 180] width 379 height 19
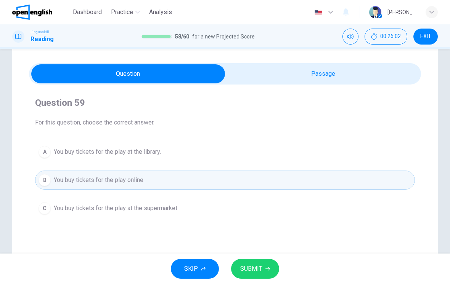
click at [252, 267] on span "SUBMIT" at bounding box center [251, 269] width 22 height 11
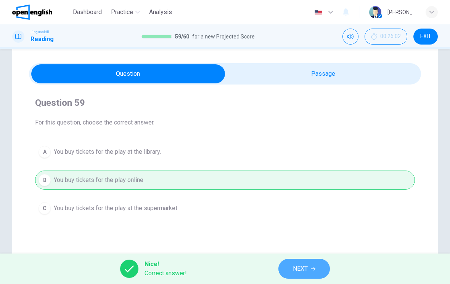
click at [305, 264] on span "NEXT" at bounding box center [300, 269] width 15 height 11
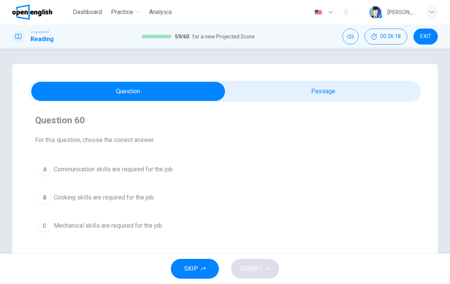
click at [70, 169] on span "Communication skills are required for the job." at bounding box center [114, 169] width 120 height 9
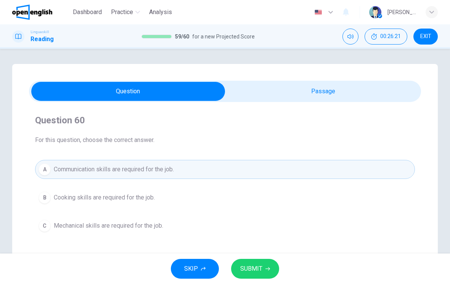
click at [258, 267] on span "SUBMIT" at bounding box center [251, 269] width 22 height 11
